Goal: Transaction & Acquisition: Book appointment/travel/reservation

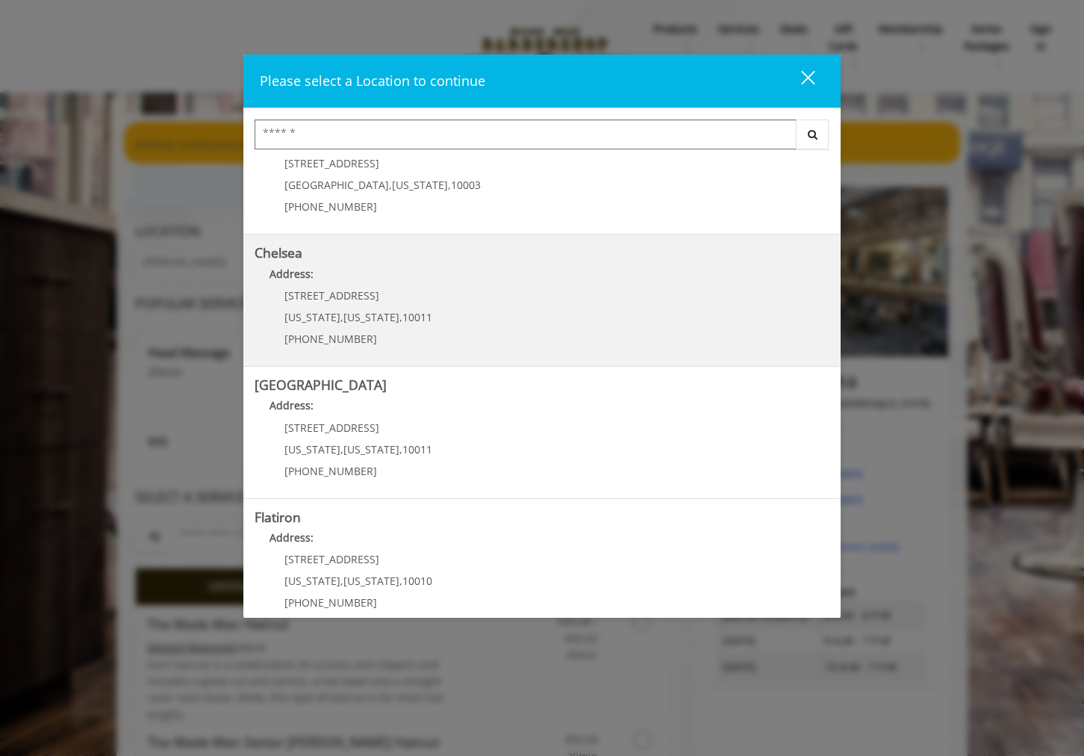
scroll to position [55, 0]
click at [421, 293] on div "[STREET_ADDRESS][US_STATE][US_STATE] (917) 639-3902" at bounding box center [347, 320] width 185 height 65
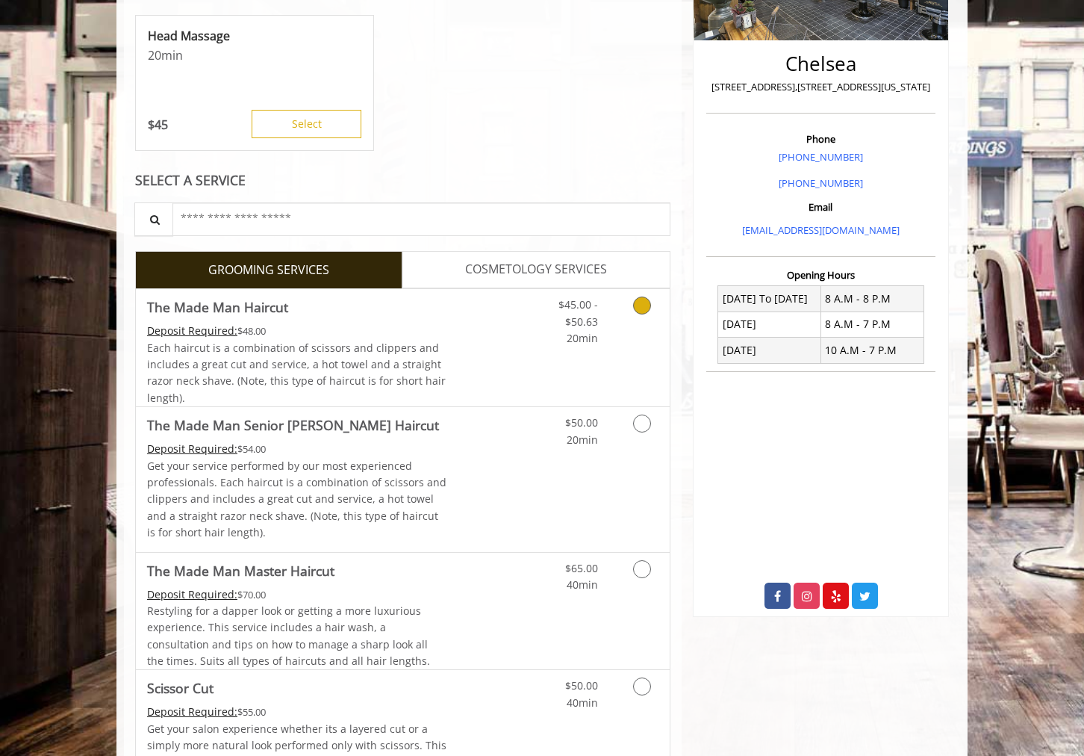
scroll to position [317, 0]
click at [645, 417] on icon "Grooming services" at bounding box center [642, 423] width 18 height 18
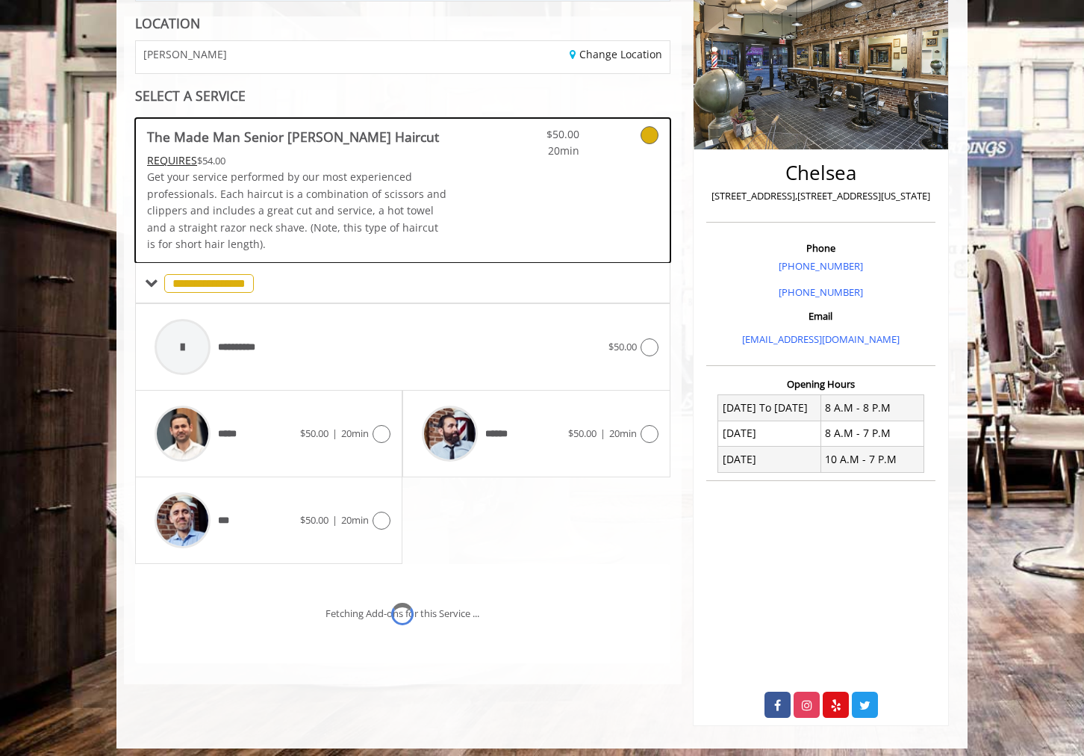
scroll to position [229, 0]
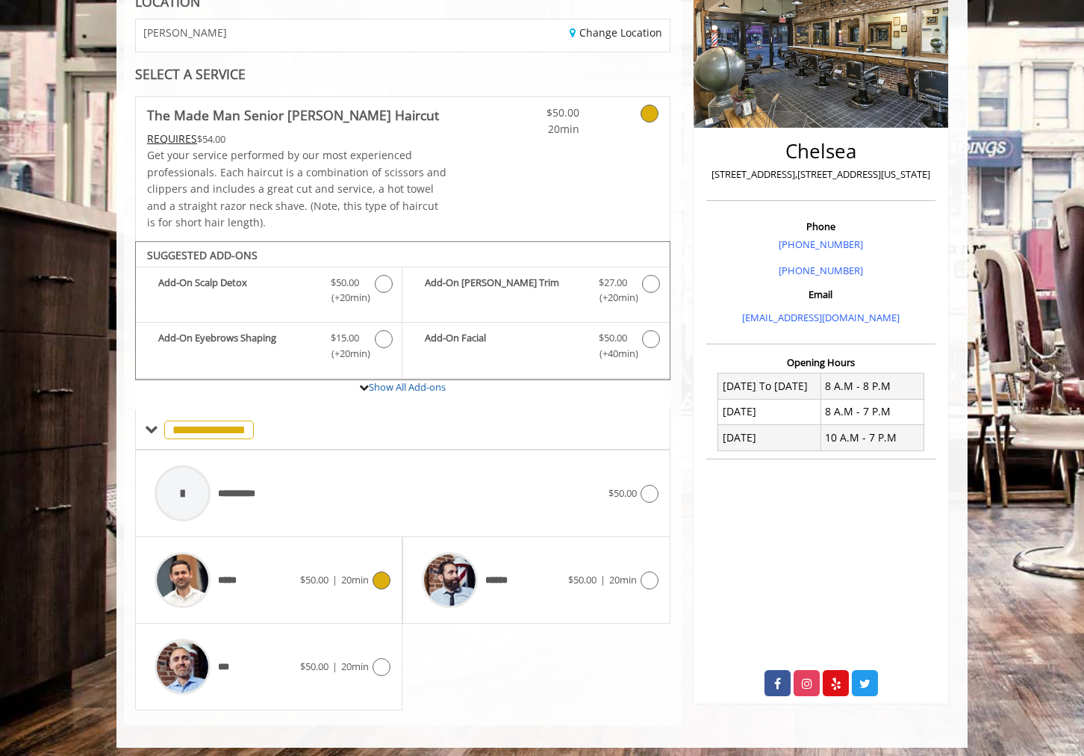
click at [382, 571] on icon at bounding box center [382, 580] width 18 height 18
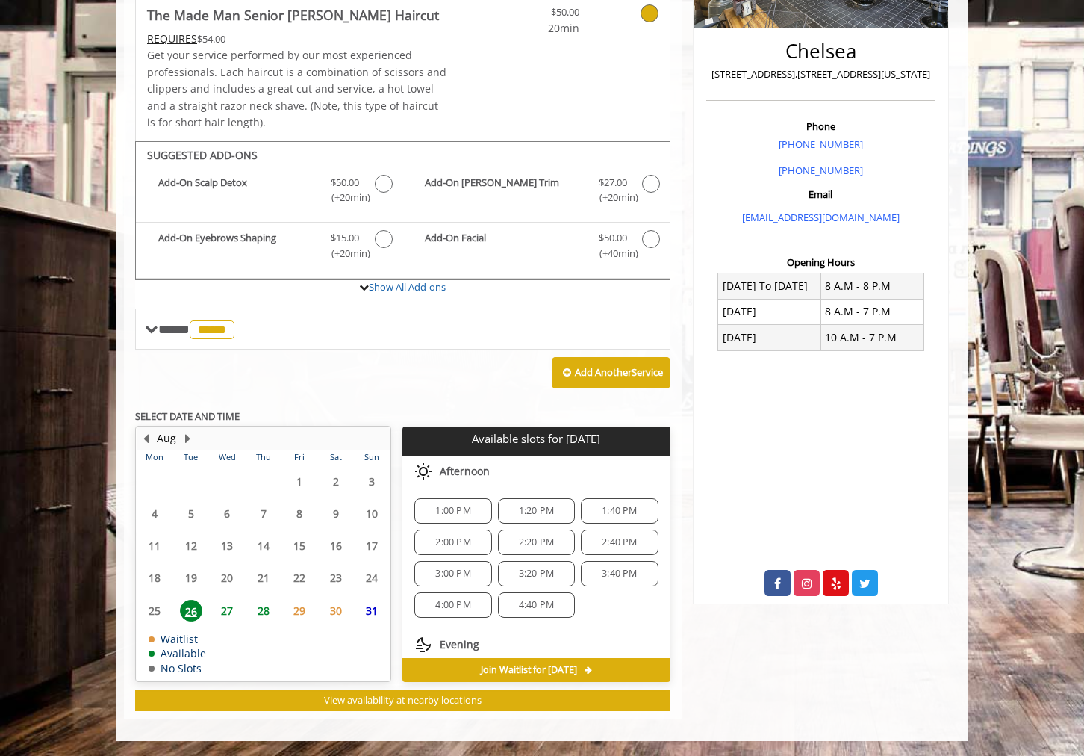
scroll to position [321, 0]
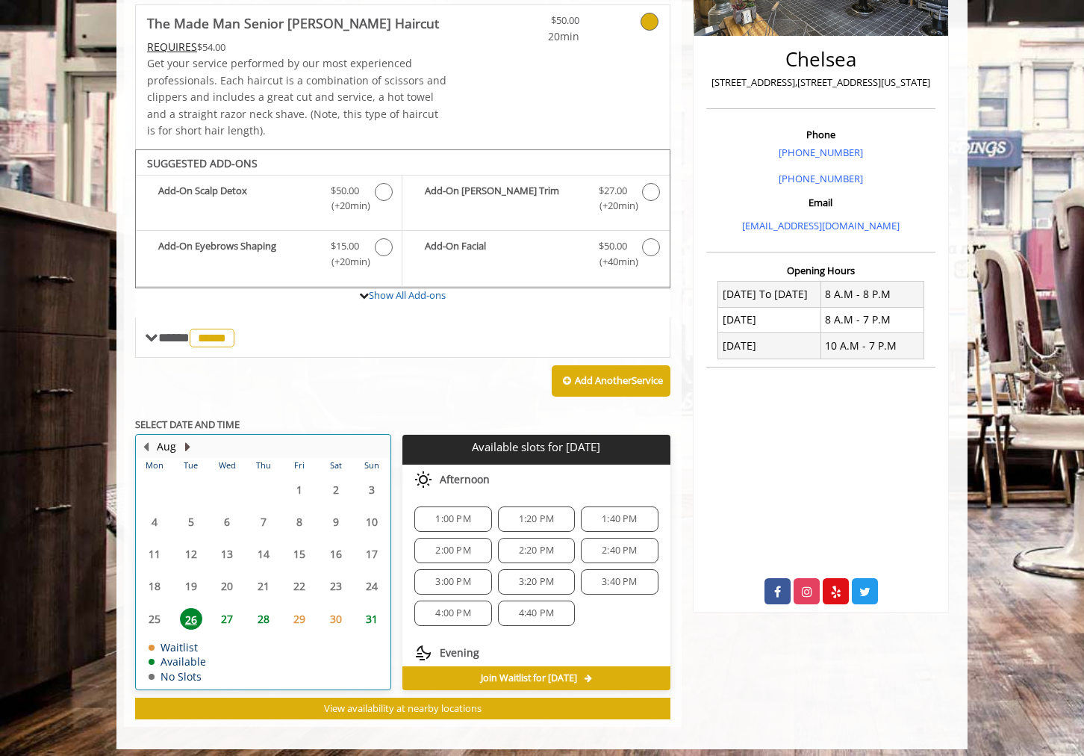
click at [189, 438] on button "Next Month" at bounding box center [187, 446] width 12 height 16
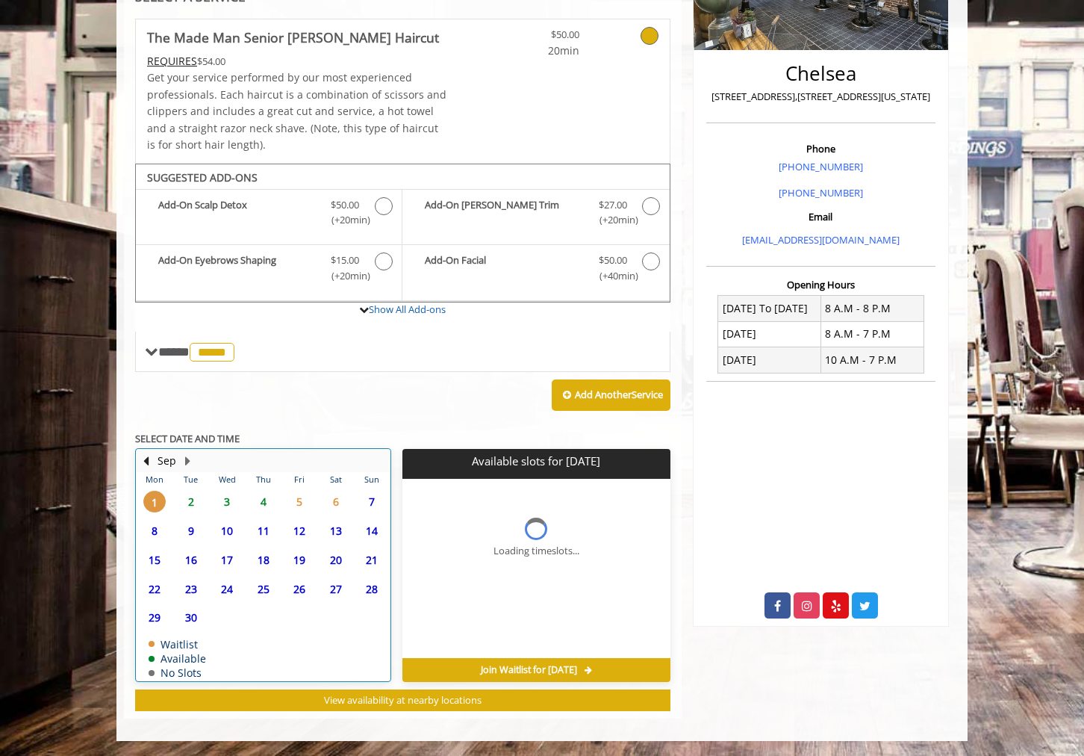
scroll to position [299, 0]
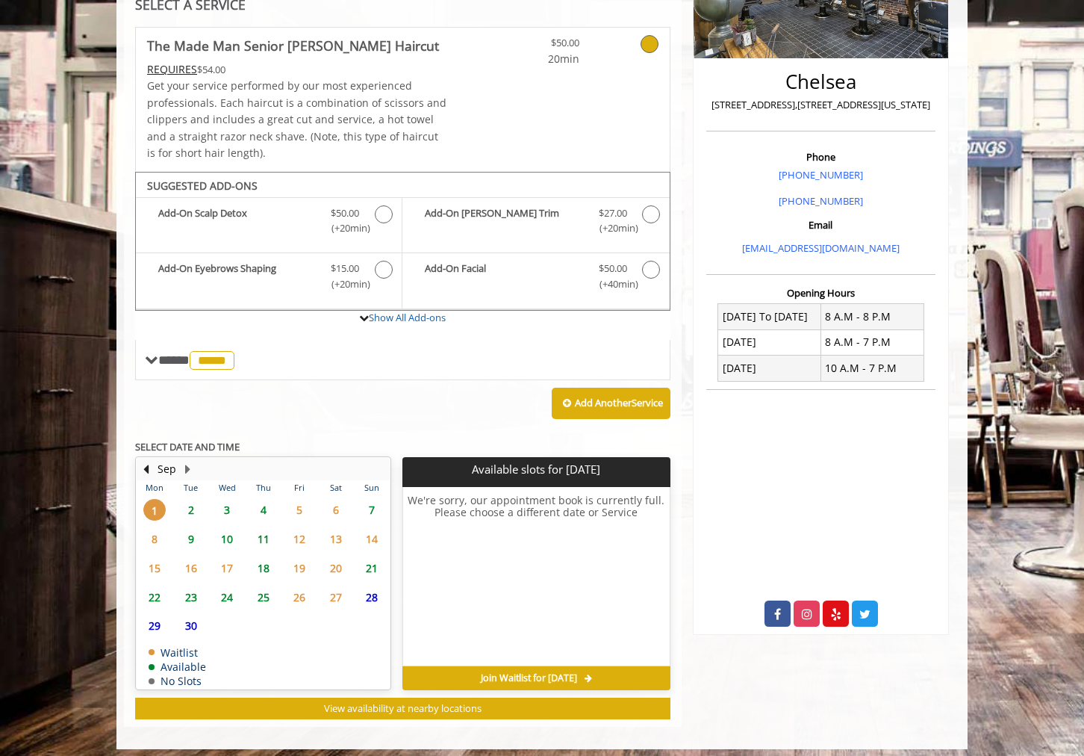
click at [223, 502] on span "3" at bounding box center [227, 510] width 22 height 22
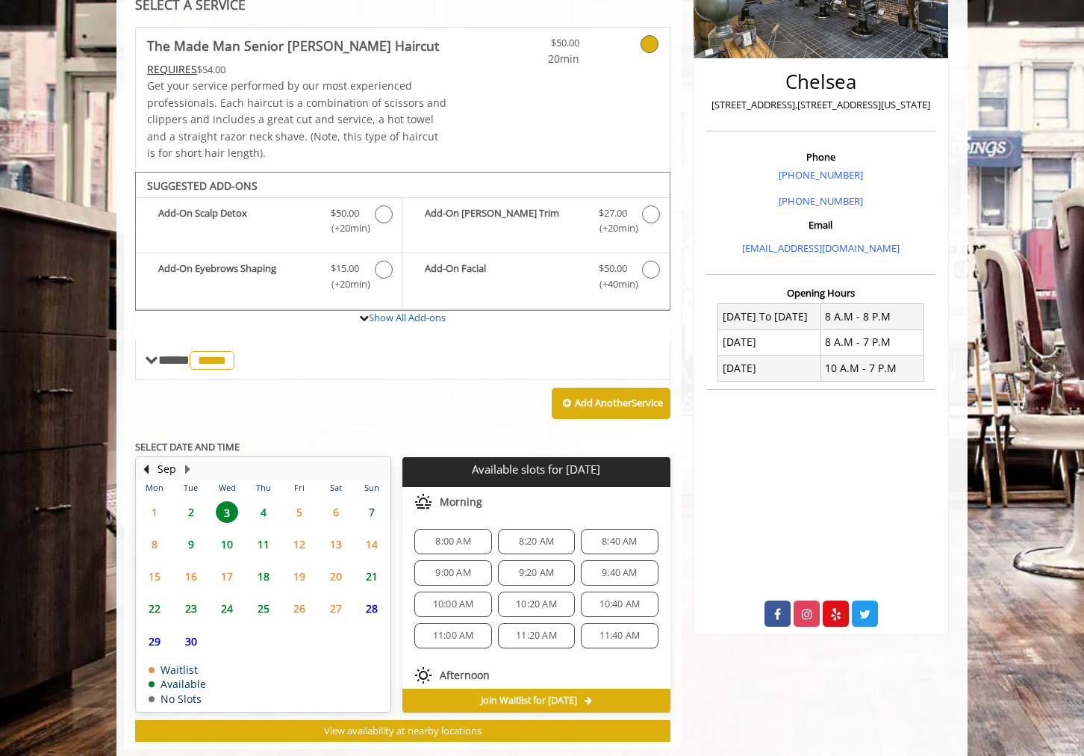
scroll to position [321, 0]
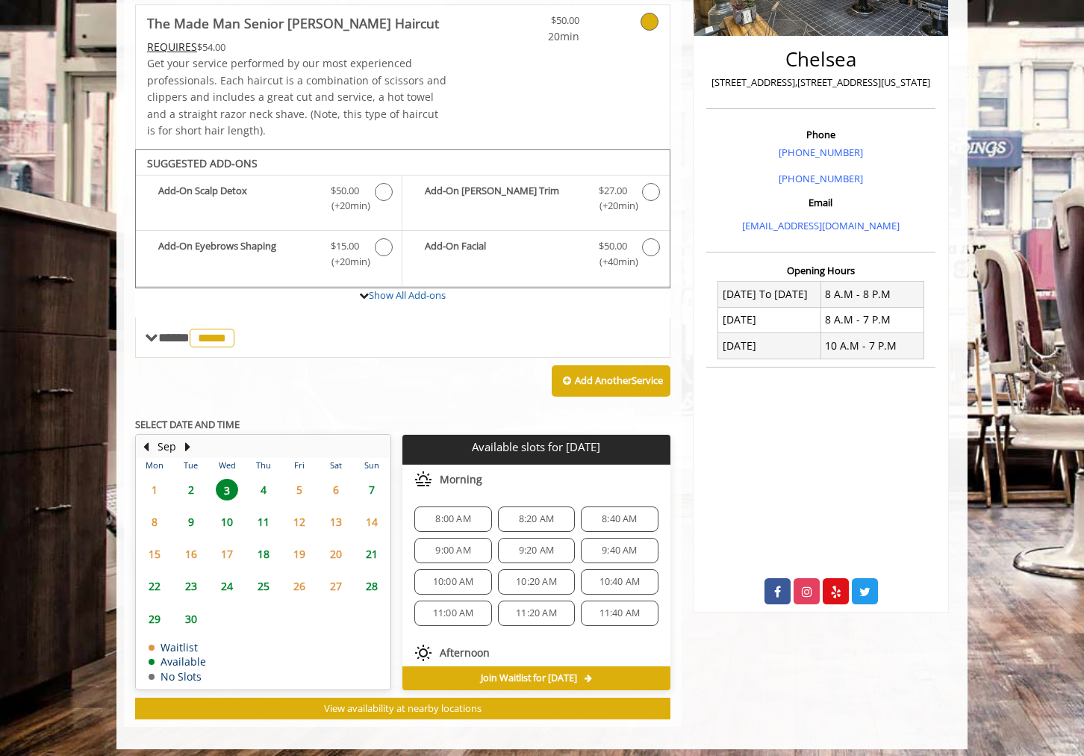
click at [433, 576] on span "10:00 AM" at bounding box center [453, 582] width 41 height 12
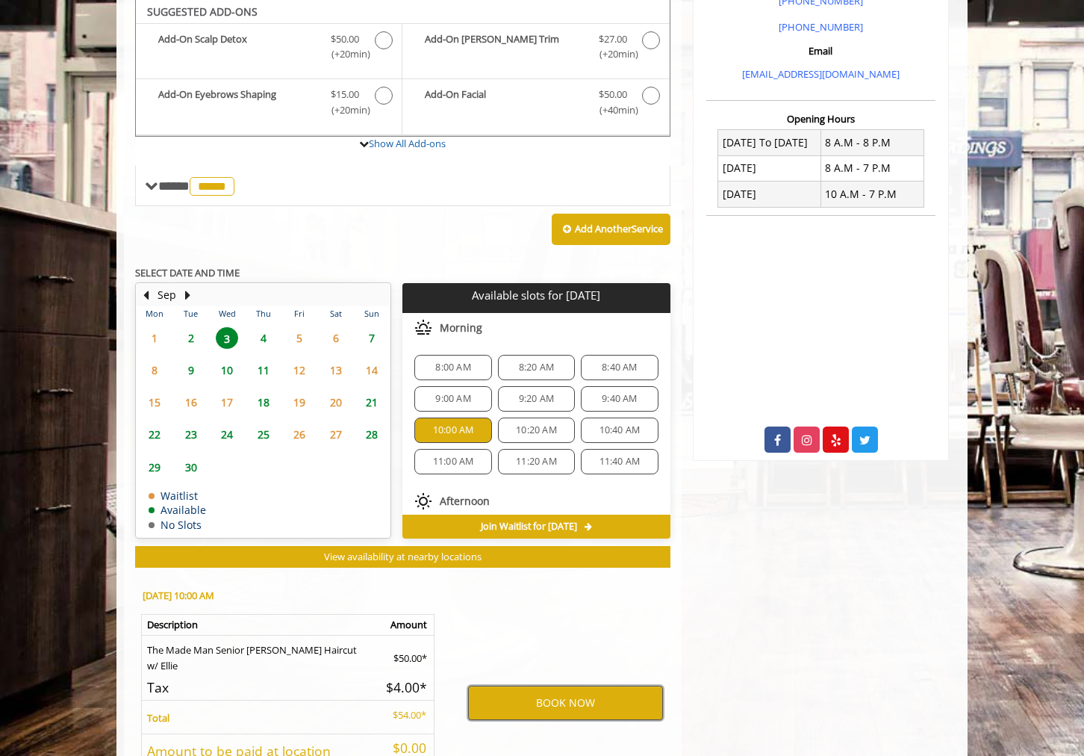
scroll to position [467, 0]
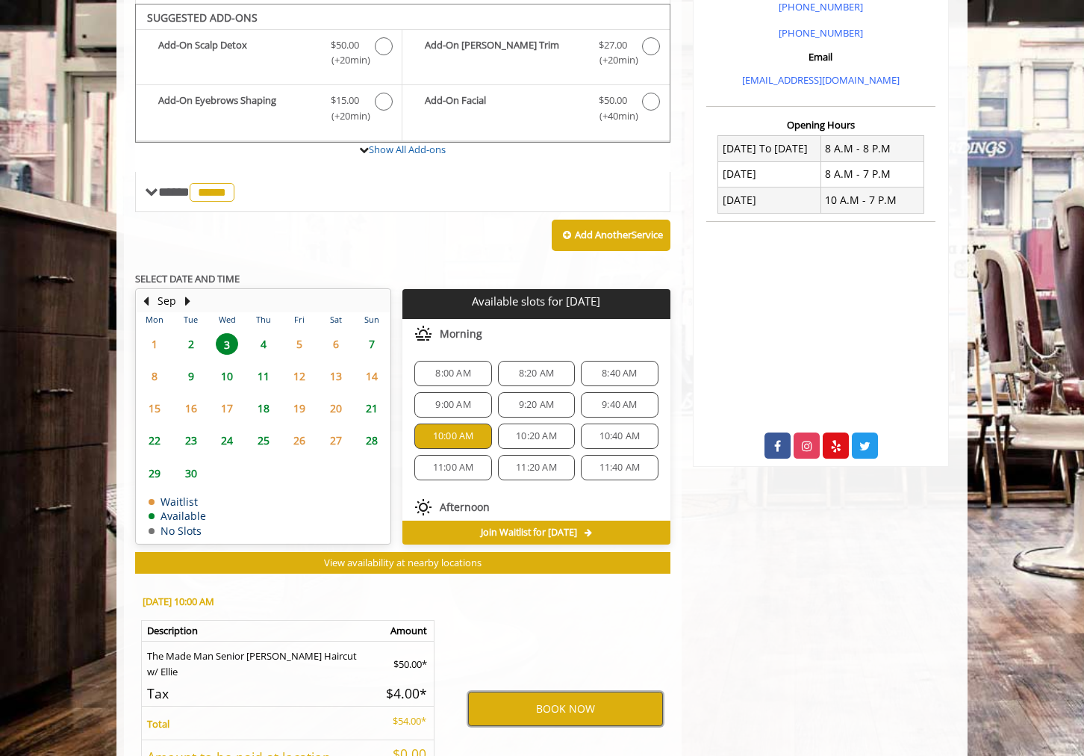
click at [532, 691] on button "BOOK NOW" at bounding box center [565, 708] width 195 height 34
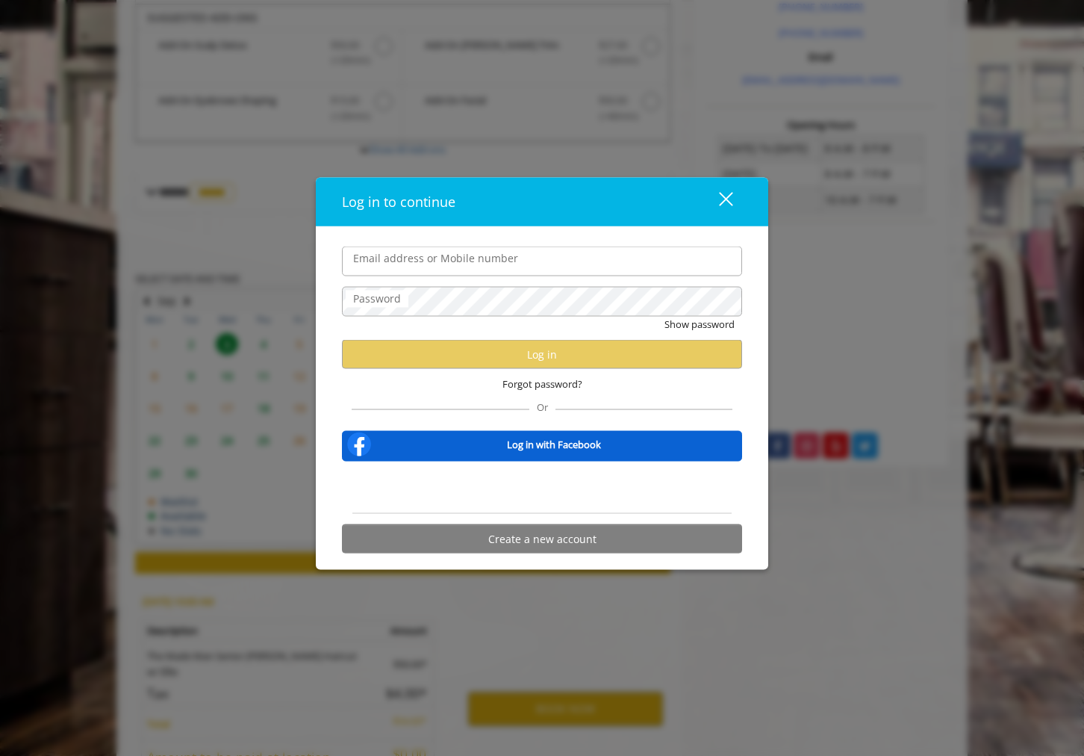
click at [488, 187] on div "Log in to continue close" at bounding box center [542, 202] width 453 height 49
click at [510, 491] on div "Sign in with Google. Opens in new tab" at bounding box center [541, 487] width 137 height 33
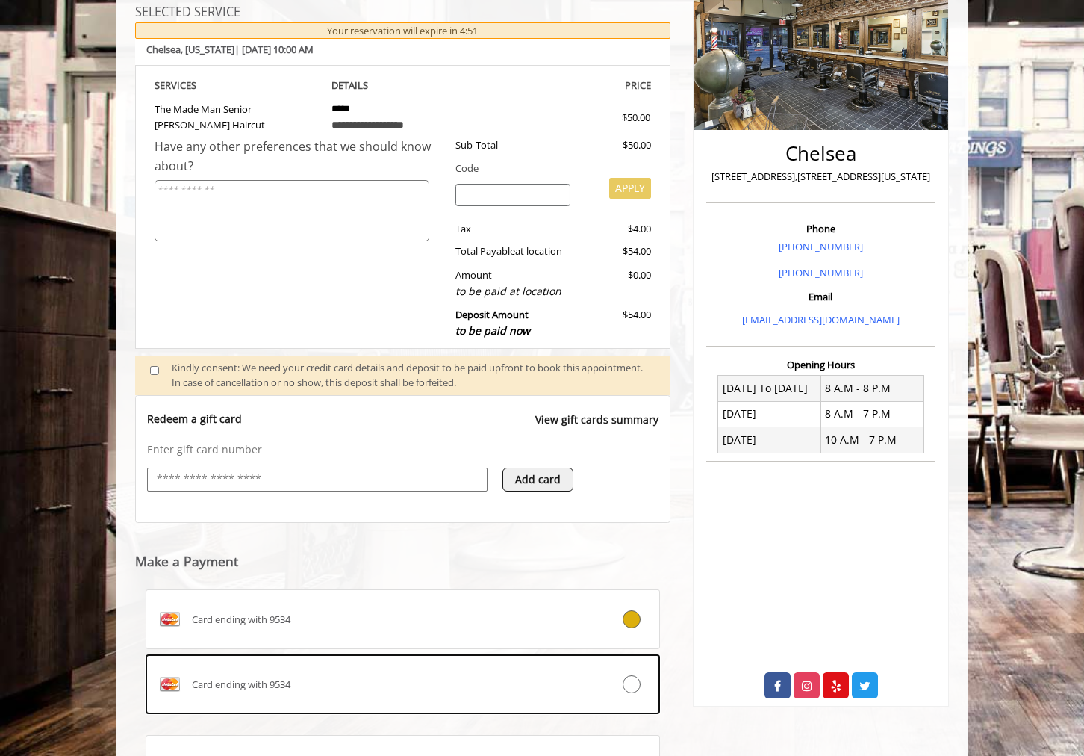
scroll to position [228, 0]
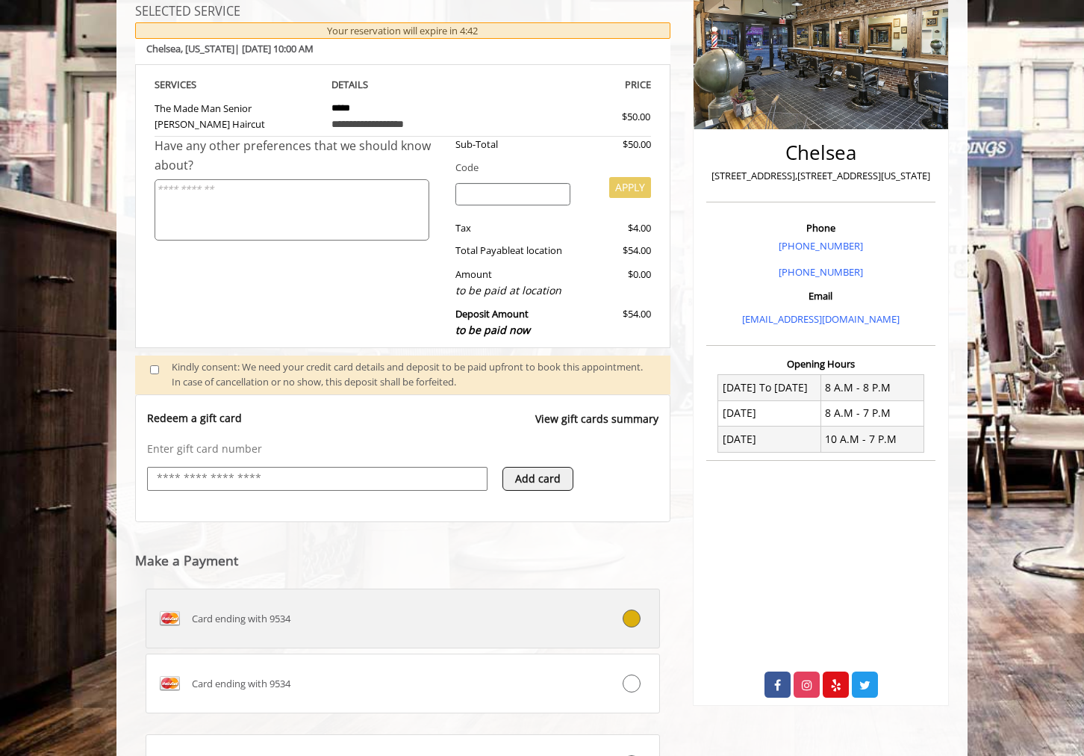
click at [581, 609] on div at bounding box center [615, 618] width 85 height 18
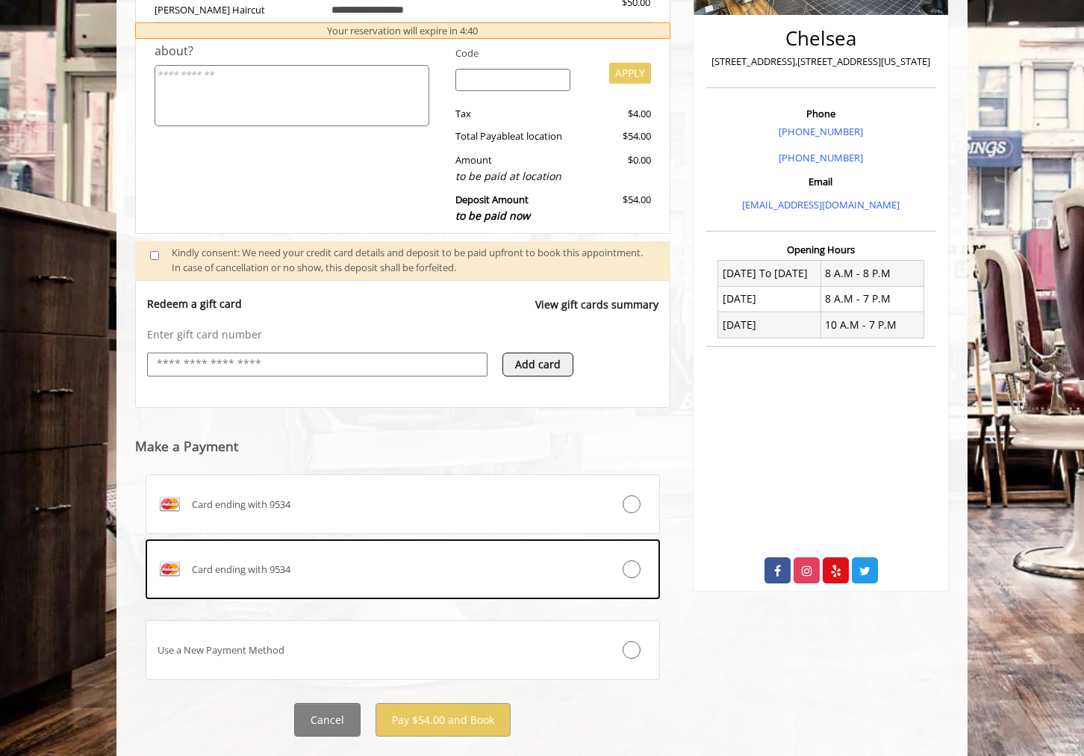
scroll to position [331, 0]
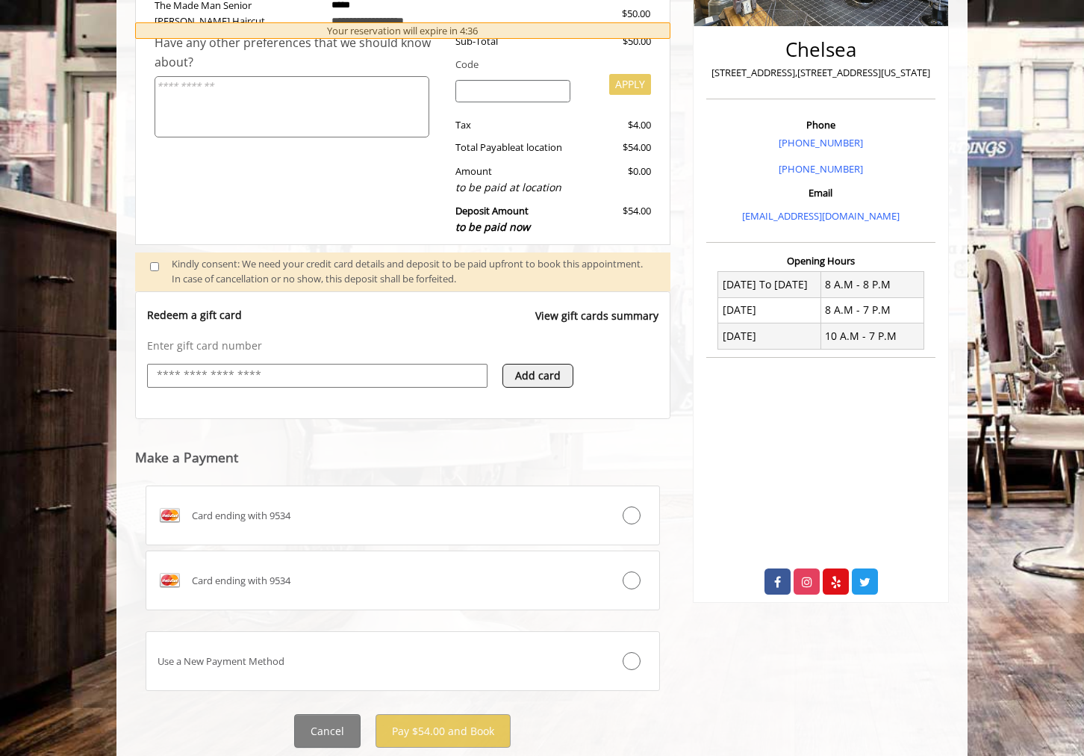
click at [668, 610] on div "Card ending with 9534 Card ending with 9534 Use a New Payment Method" at bounding box center [402, 590] width 535 height 231
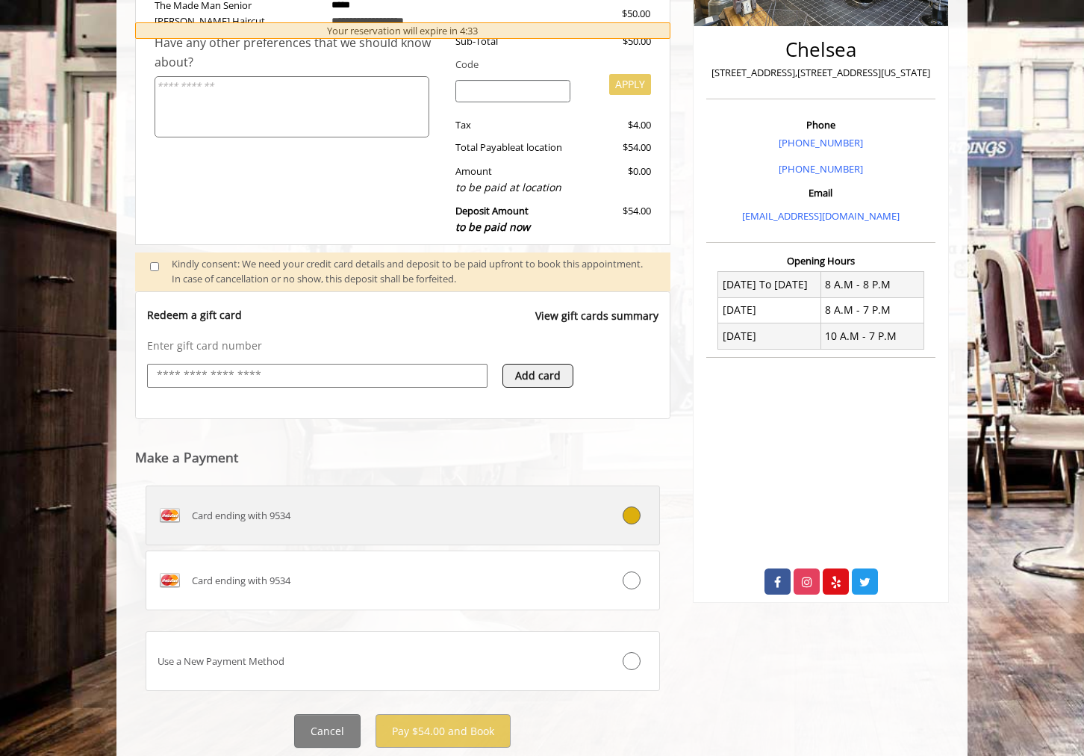
click at [632, 509] on icon at bounding box center [632, 515] width 18 height 18
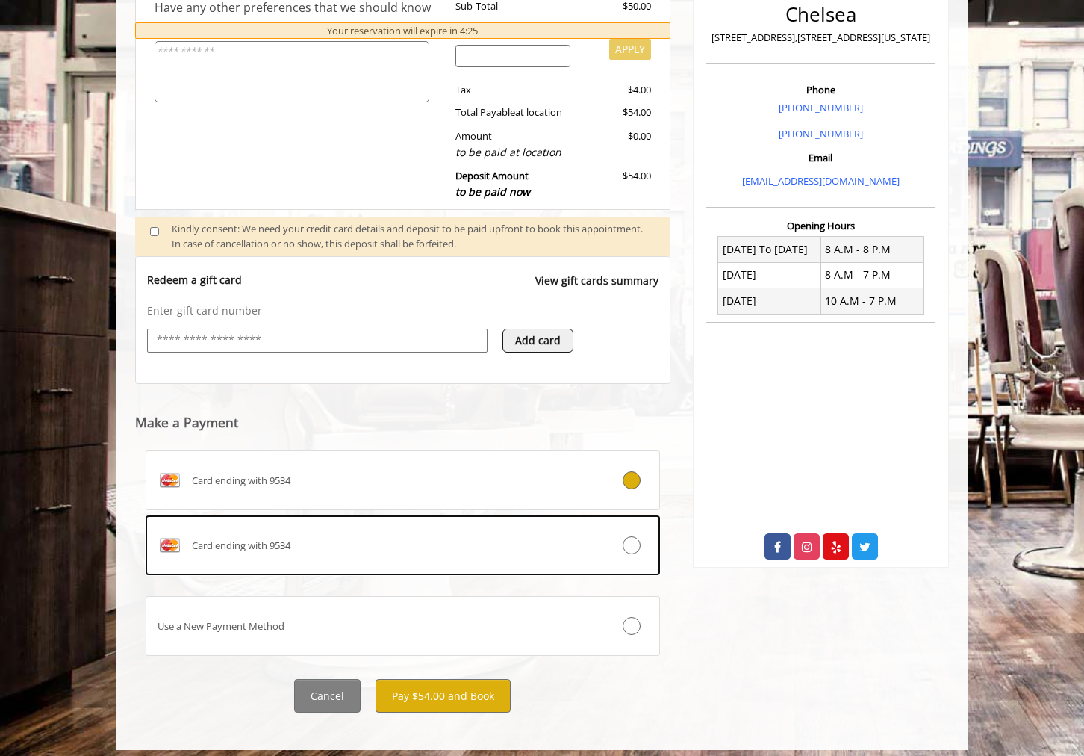
scroll to position [365, 0]
click at [442, 680] on button "Pay $54.00 and Book" at bounding box center [443, 697] width 135 height 34
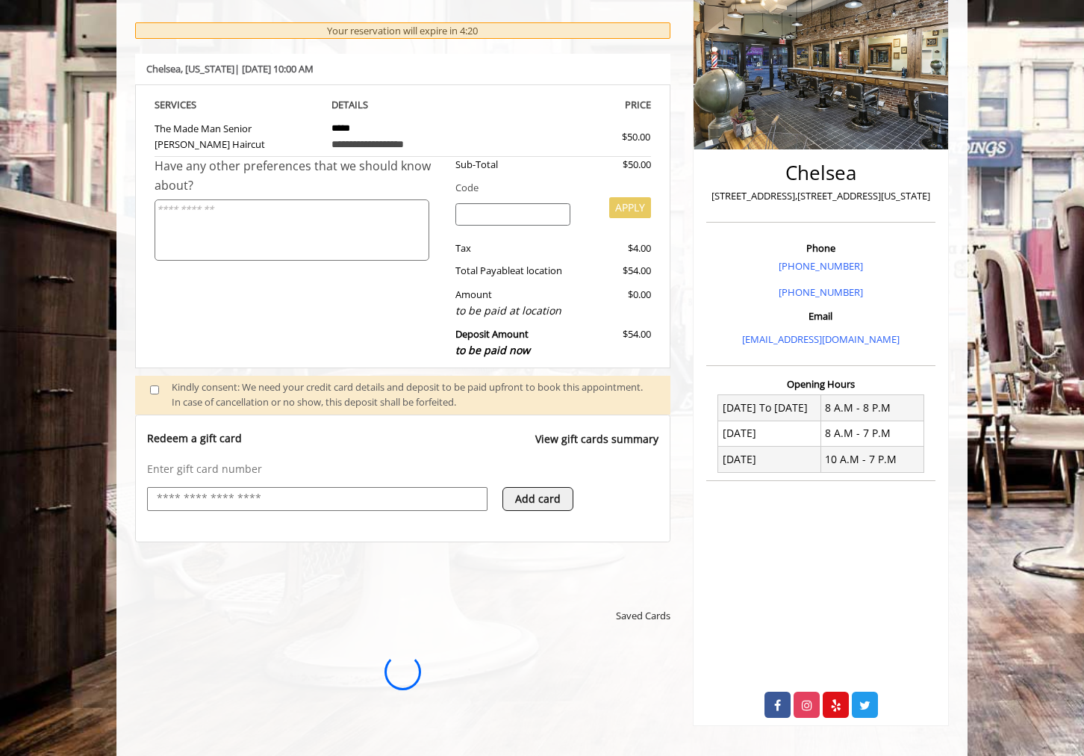
scroll to position [0, 0]
